Goal: Information Seeking & Learning: Learn about a topic

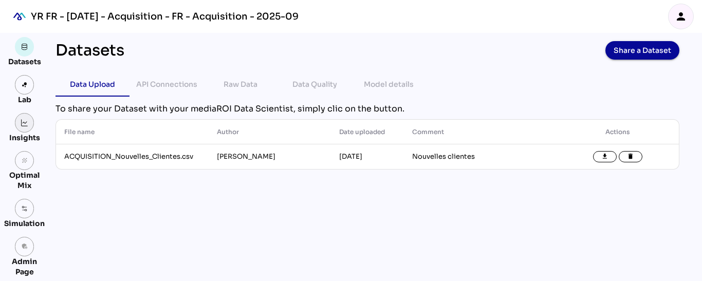
click at [28, 122] on link at bounding box center [25, 123] width 20 height 20
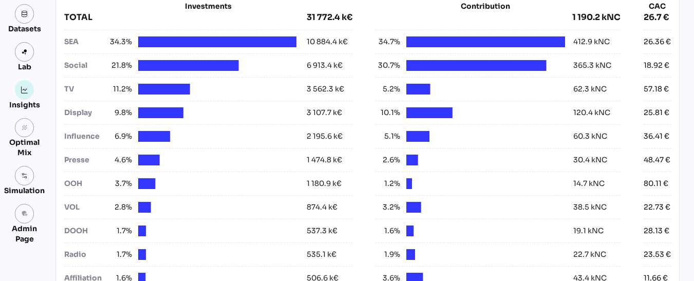
scroll to position [433, 0]
click at [56, 40] on div "Contribution per channel All media ********* arrow_drop_down Investments TOTAL …" at bounding box center [367, 126] width 624 height 343
click at [30, 178] on link at bounding box center [25, 176] width 20 height 20
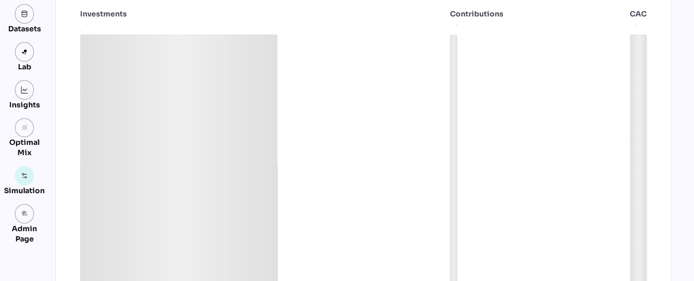
scroll to position [172, 0]
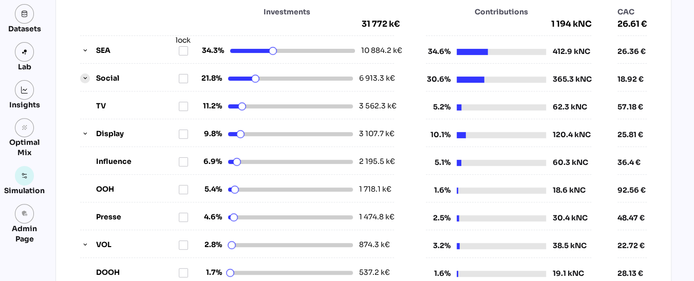
click at [82, 77] on icon "button" at bounding box center [85, 78] width 7 height 7
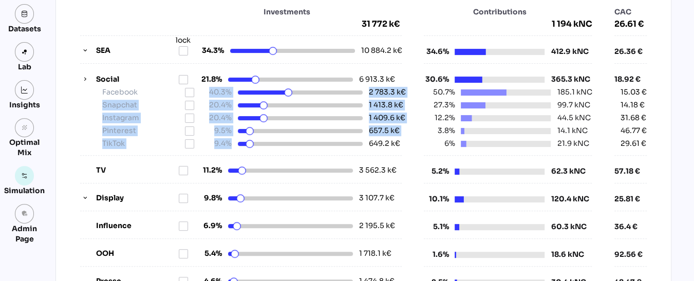
drag, startPoint x: 207, startPoint y: 91, endPoint x: 227, endPoint y: 139, distance: 51.3
click at [227, 139] on div "Facebook 40.3% 2 783.3 k€ Snapchat 20.4% 1 413.8 k€ Instagram 20.4% 1 409.6 k€ …" at bounding box center [236, 118] width 301 height 62
click at [86, 105] on div "Snapchat 20.4% 1 413.8 k€" at bounding box center [243, 105] width 315 height 11
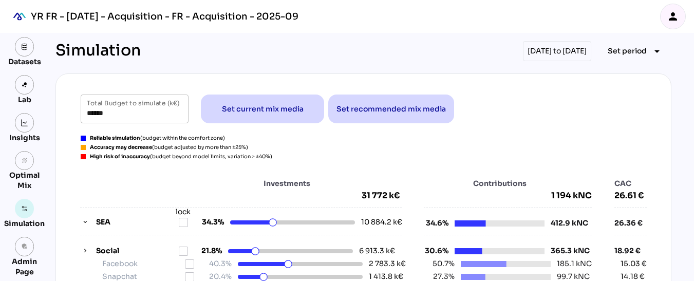
scroll to position [172, 0]
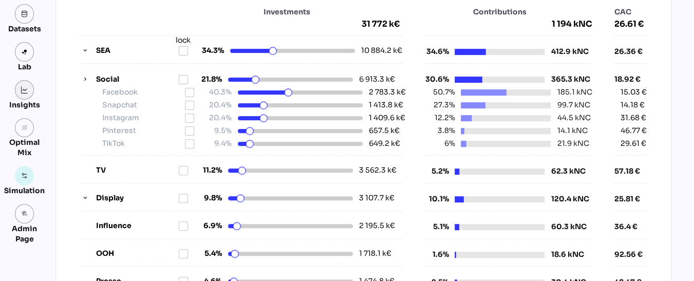
click at [22, 94] on link at bounding box center [25, 90] width 20 height 20
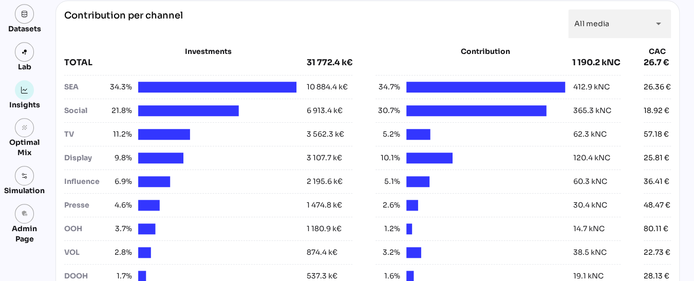
scroll to position [387, 0]
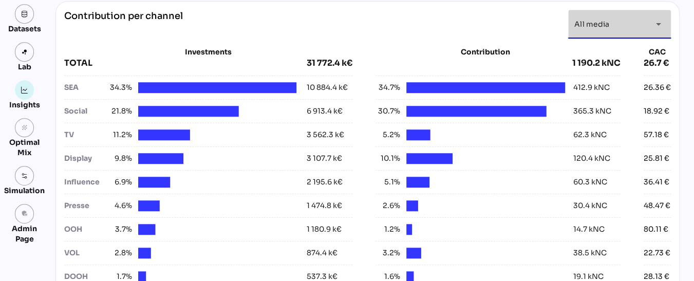
click at [621, 17] on div "All media *********" at bounding box center [610, 24] width 72 height 29
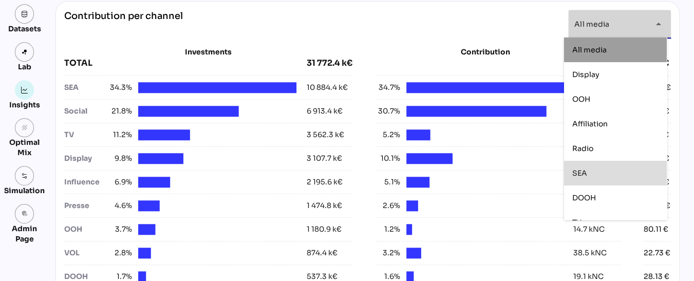
click at [596, 170] on div "SEA" at bounding box center [615, 173] width 86 height 9
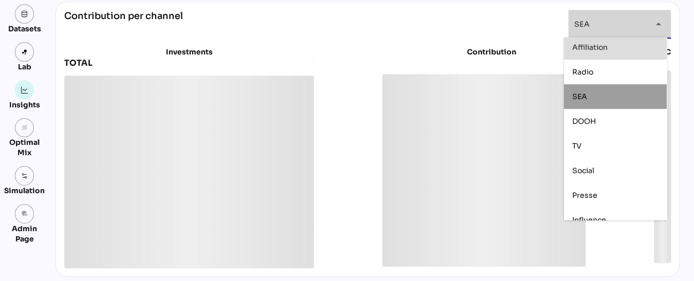
scroll to position [113, 0]
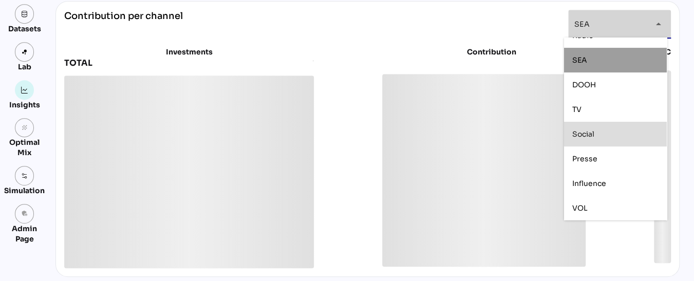
click at [594, 132] on span "Social" at bounding box center [583, 133] width 22 height 9
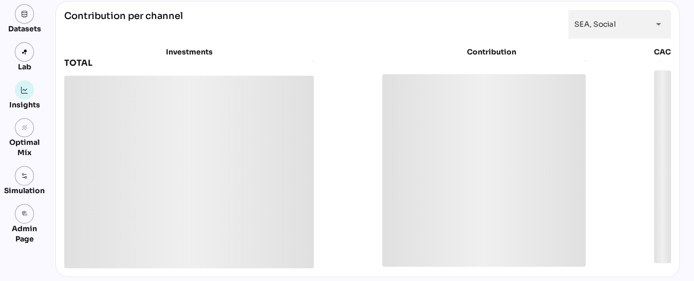
click at [674, 26] on div "**********" at bounding box center [367, 139] width 624 height 276
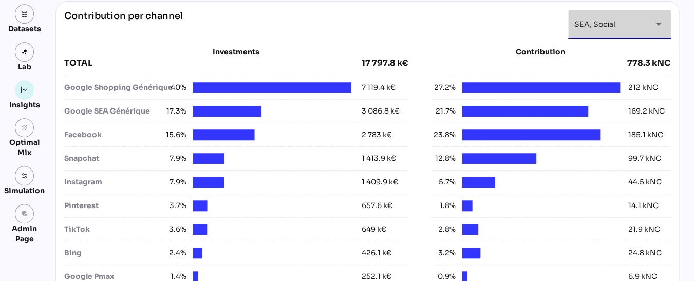
click at [646, 24] on div "arrow_drop_down" at bounding box center [655, 24] width 18 height 29
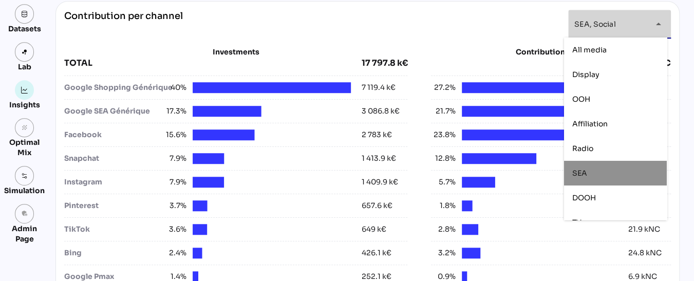
click at [592, 174] on div "SEA" at bounding box center [615, 173] width 86 height 9
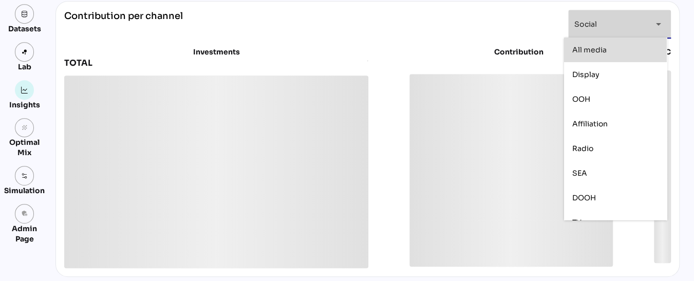
click at [546, 17] on div "Contribution per channel Social ****** arrow_drop_down" at bounding box center [367, 24] width 607 height 29
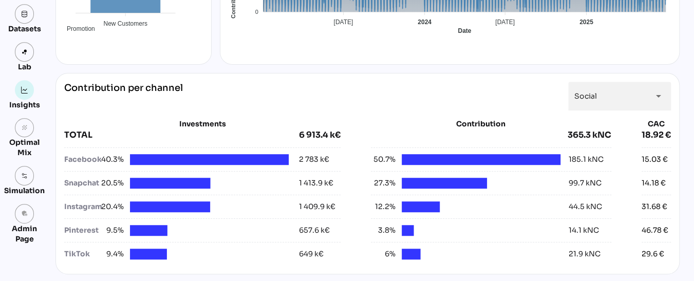
scroll to position [314, 0]
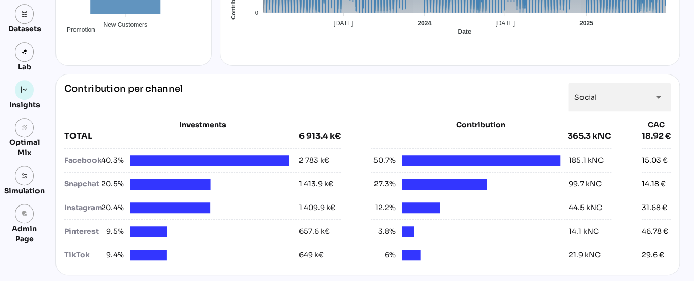
click at [76, 181] on div "Snapchat" at bounding box center [81, 184] width 35 height 11
click at [28, 91] on img at bounding box center [24, 89] width 7 height 7
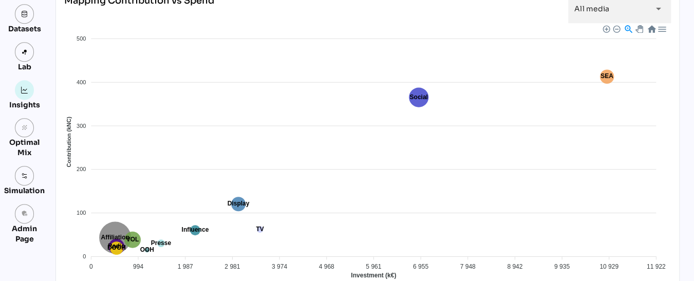
scroll to position [613, 0]
click at [21, 93] on img at bounding box center [24, 89] width 7 height 7
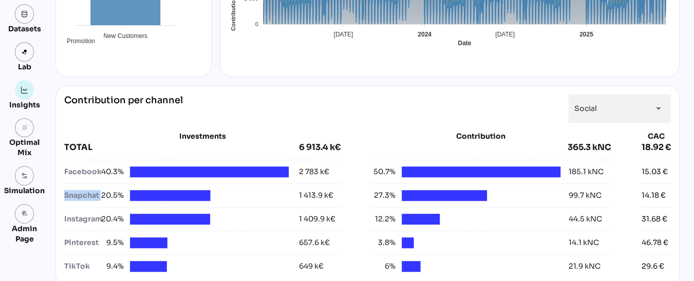
scroll to position [303, 0]
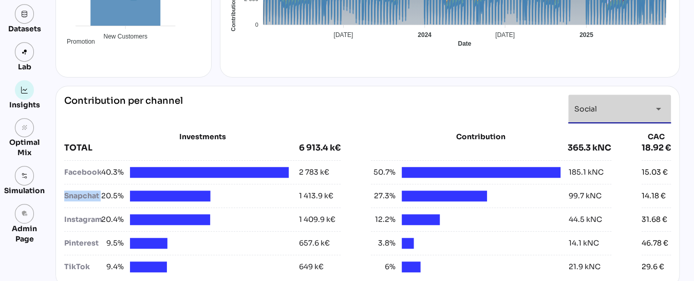
click at [617, 104] on div "Social ******" at bounding box center [610, 109] width 72 height 29
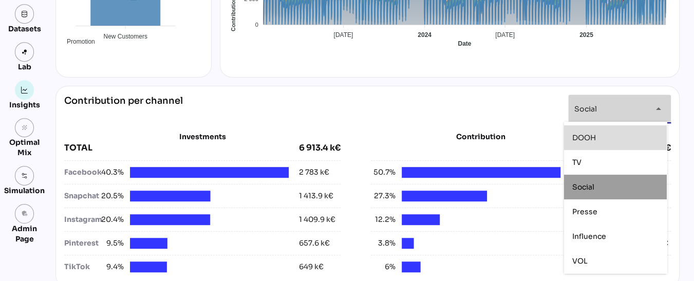
scroll to position [0, 0]
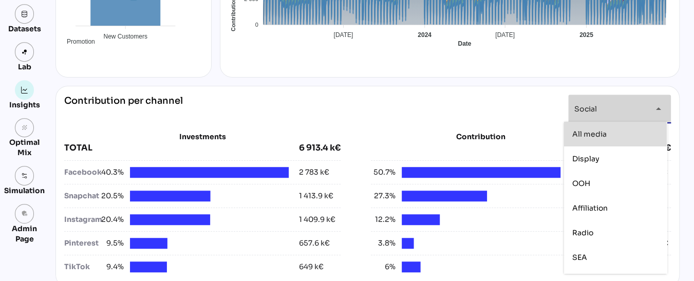
click at [593, 137] on span "All media" at bounding box center [589, 133] width 34 height 9
type input "*********"
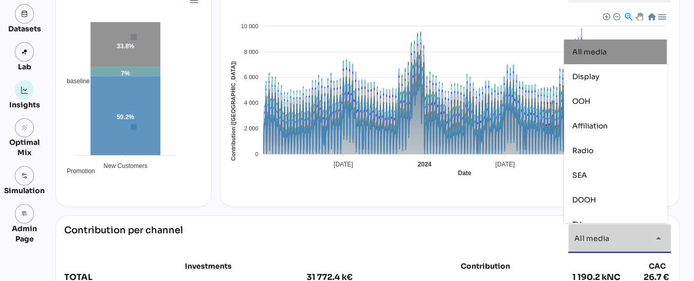
scroll to position [173, 0]
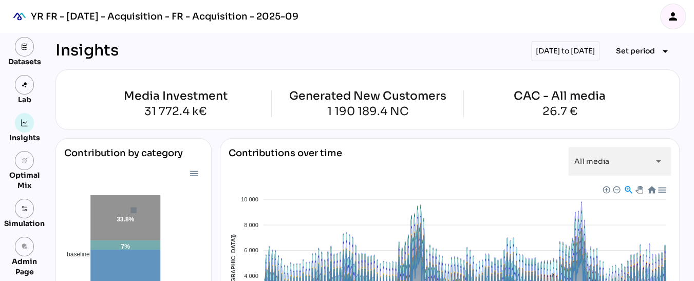
click at [536, 50] on div "[DATE] to [DATE]" at bounding box center [565, 51] width 68 height 20
click at [648, 58] on span "Set period arrow_drop_down" at bounding box center [643, 51] width 55 height 14
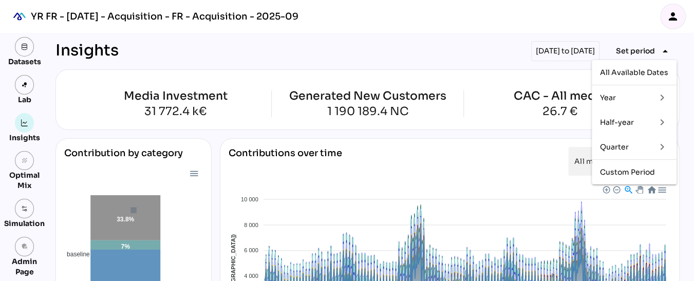
click at [620, 150] on div "Quarter" at bounding box center [624, 147] width 48 height 9
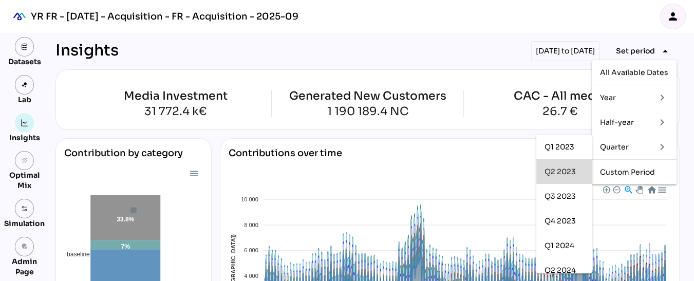
click at [566, 178] on div "Q2 2023" at bounding box center [564, 171] width 39 height 16
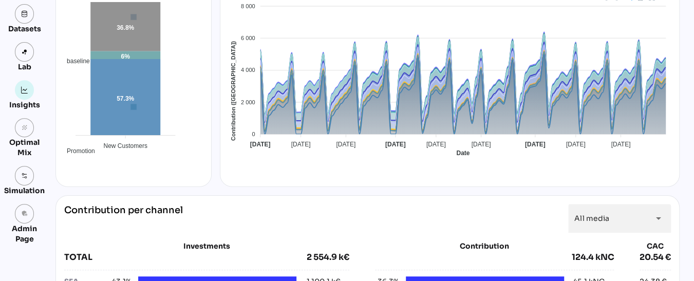
scroll to position [193, 0]
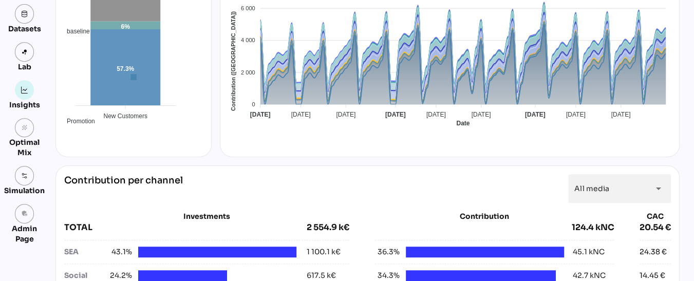
scroll to position [222, 0]
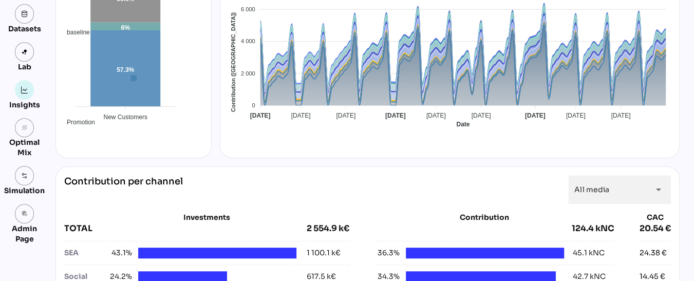
click at [255, 129] on div "Baseline Promotion TV OOH Affiliation Presse Social Display SEA VOL DOOH Radio …" at bounding box center [450, 174] width 442 height 90
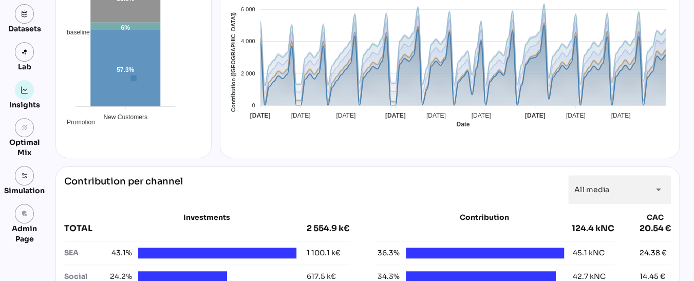
click at [255, 210] on span "Baseline" at bounding box center [239, 213] width 31 height 7
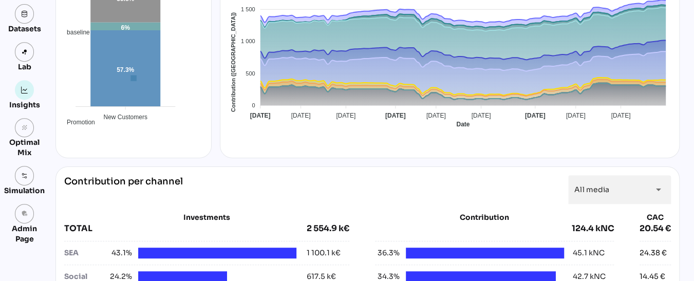
click at [269, 145] on div "Baseline Promotion TV OOH Affiliation Presse Social Display SEA VOL DOOH Radio …" at bounding box center [450, 56] width 442 height 188
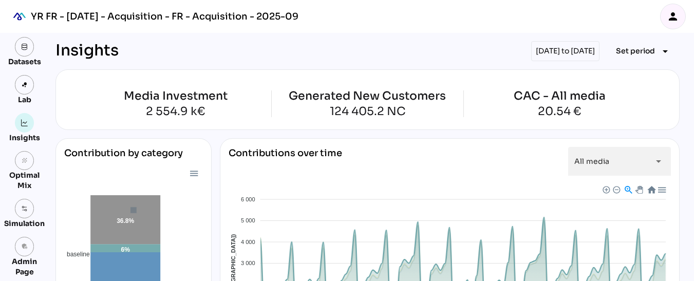
scroll to position [187, 0]
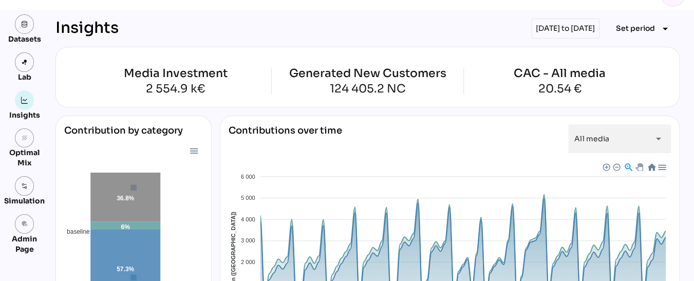
scroll to position [0, 0]
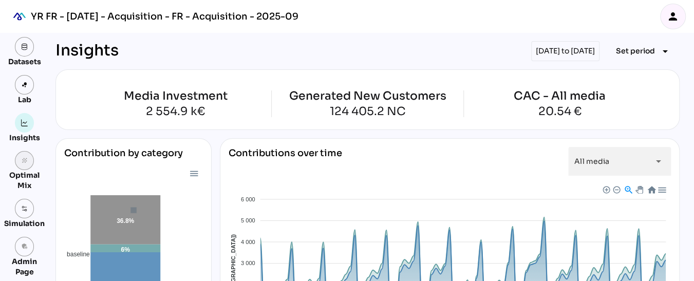
click at [30, 157] on link "grain" at bounding box center [25, 161] width 20 height 20
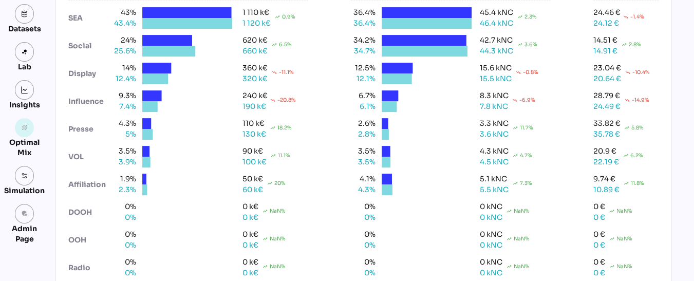
scroll to position [211, 0]
